Goal: Transaction & Acquisition: Purchase product/service

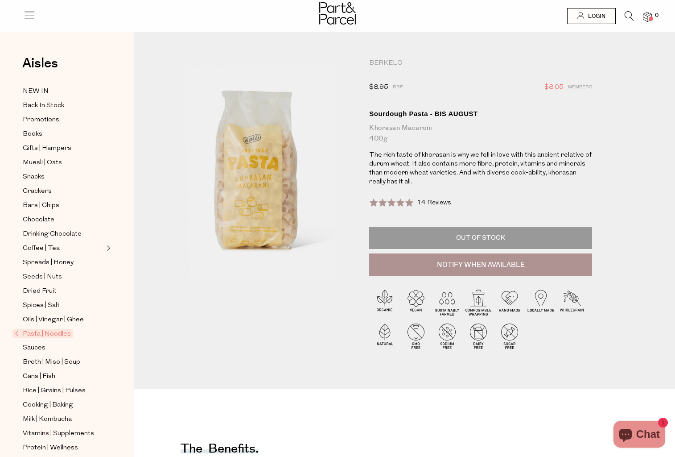
click at [51, 330] on span "Pasta | Noodles" at bounding box center [42, 333] width 61 height 9
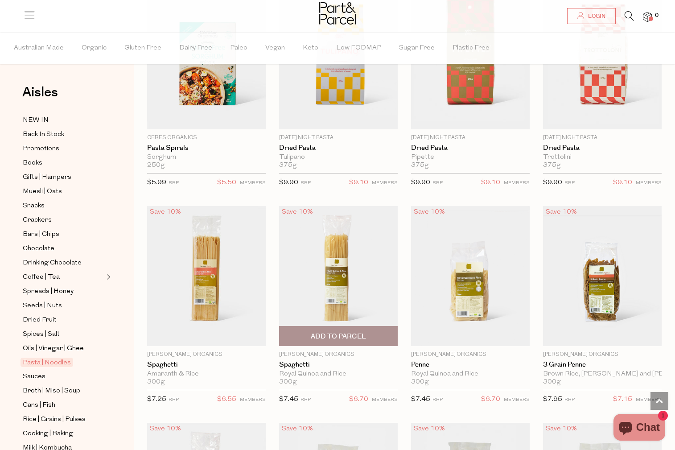
scroll to position [811, 0]
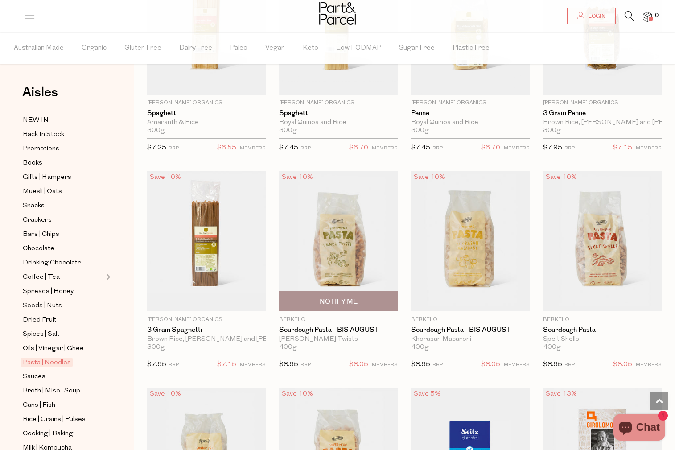
click at [327, 276] on img at bounding box center [338, 241] width 119 height 140
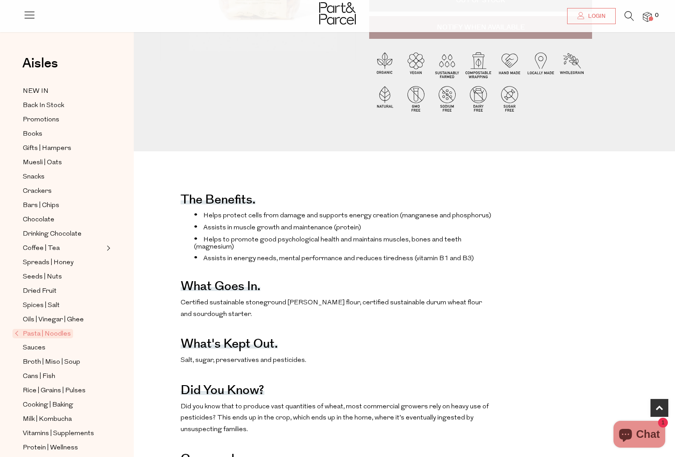
scroll to position [487, 0]
